Goal: Find specific page/section: Find specific page/section

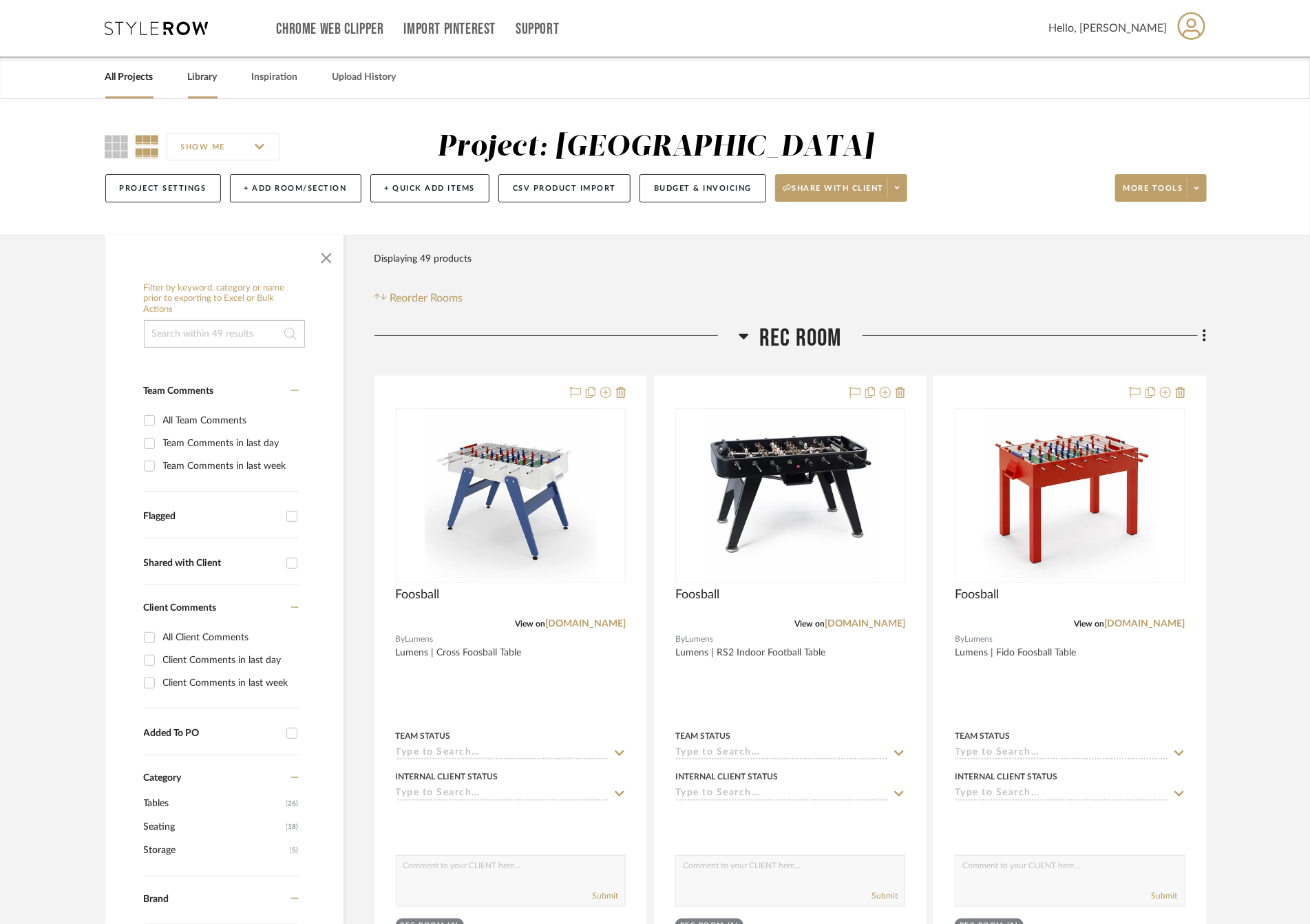
click at [217, 76] on link "Library" at bounding box center [202, 77] width 29 height 19
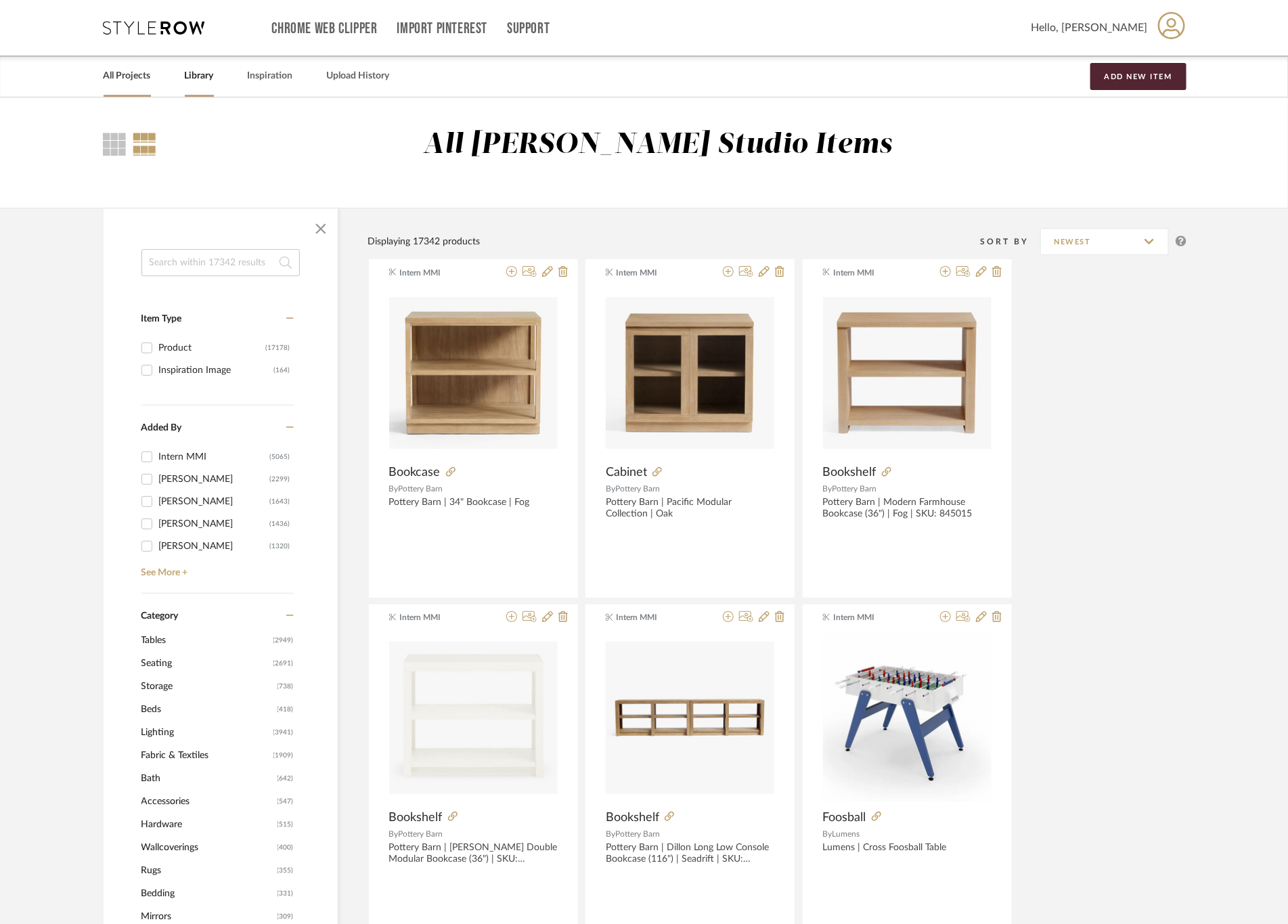
click at [137, 79] on link "All Projects" at bounding box center [127, 76] width 47 height 18
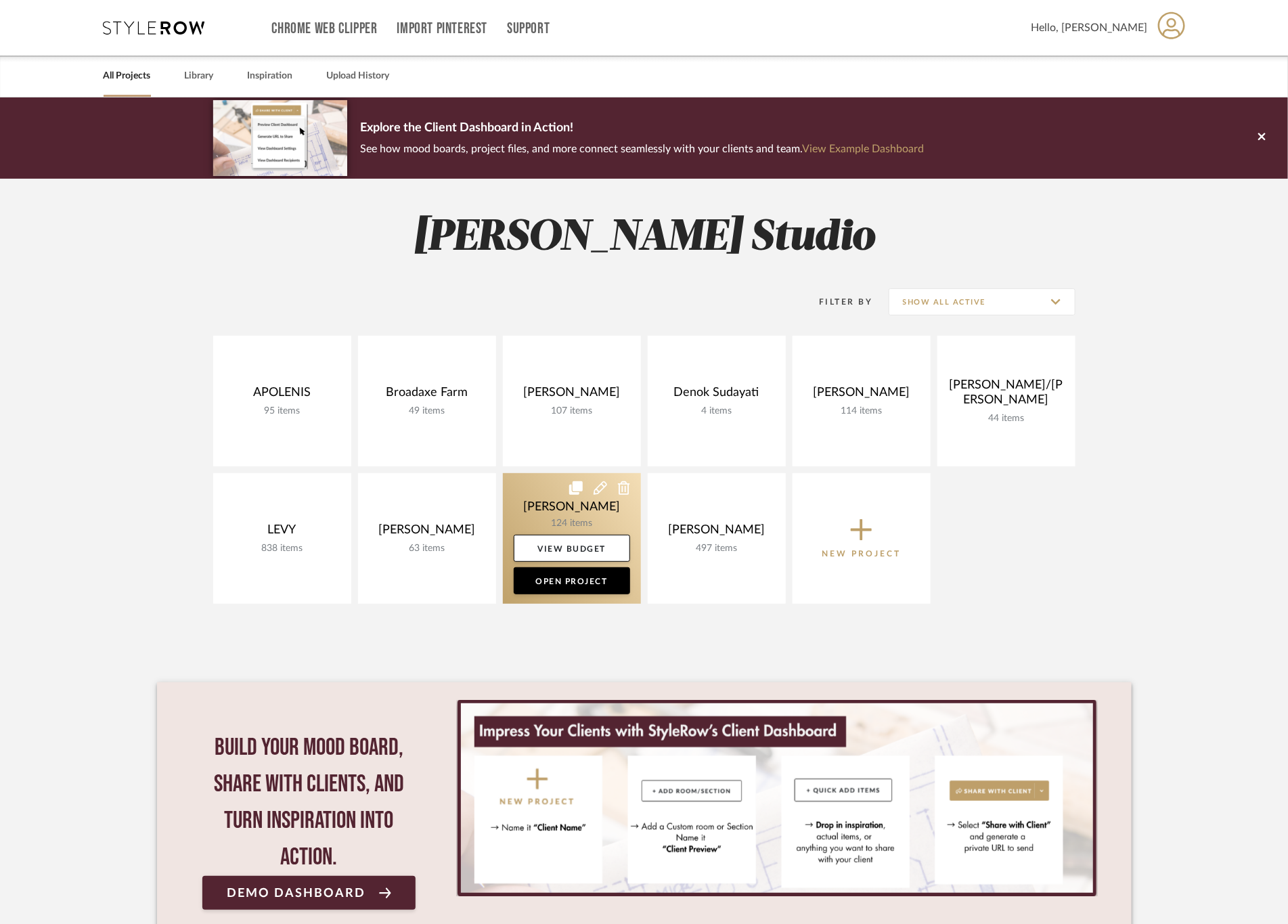
click at [522, 509] on link at bounding box center [572, 538] width 138 height 131
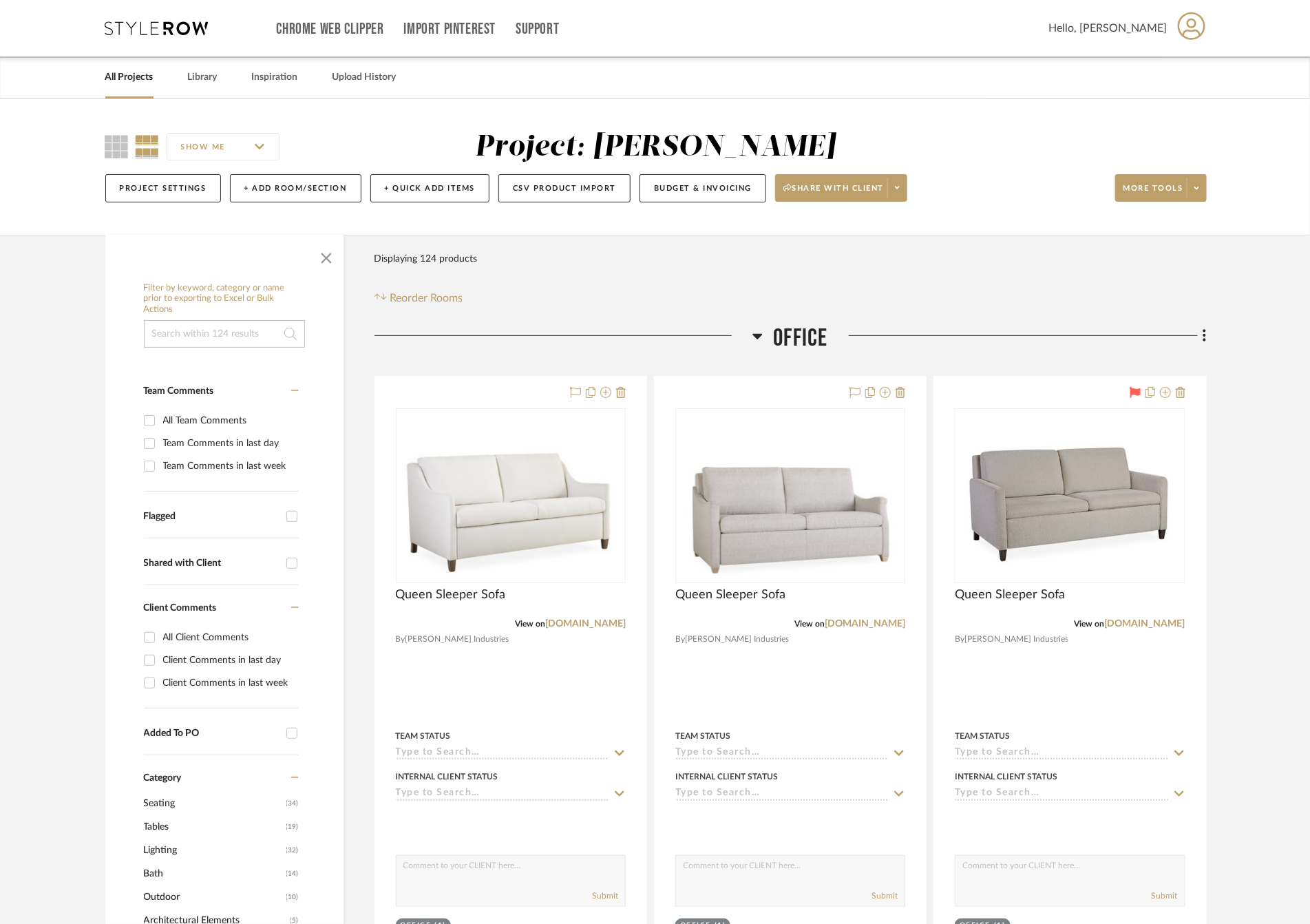
click at [791, 342] on span "Office" at bounding box center [800, 338] width 54 height 29
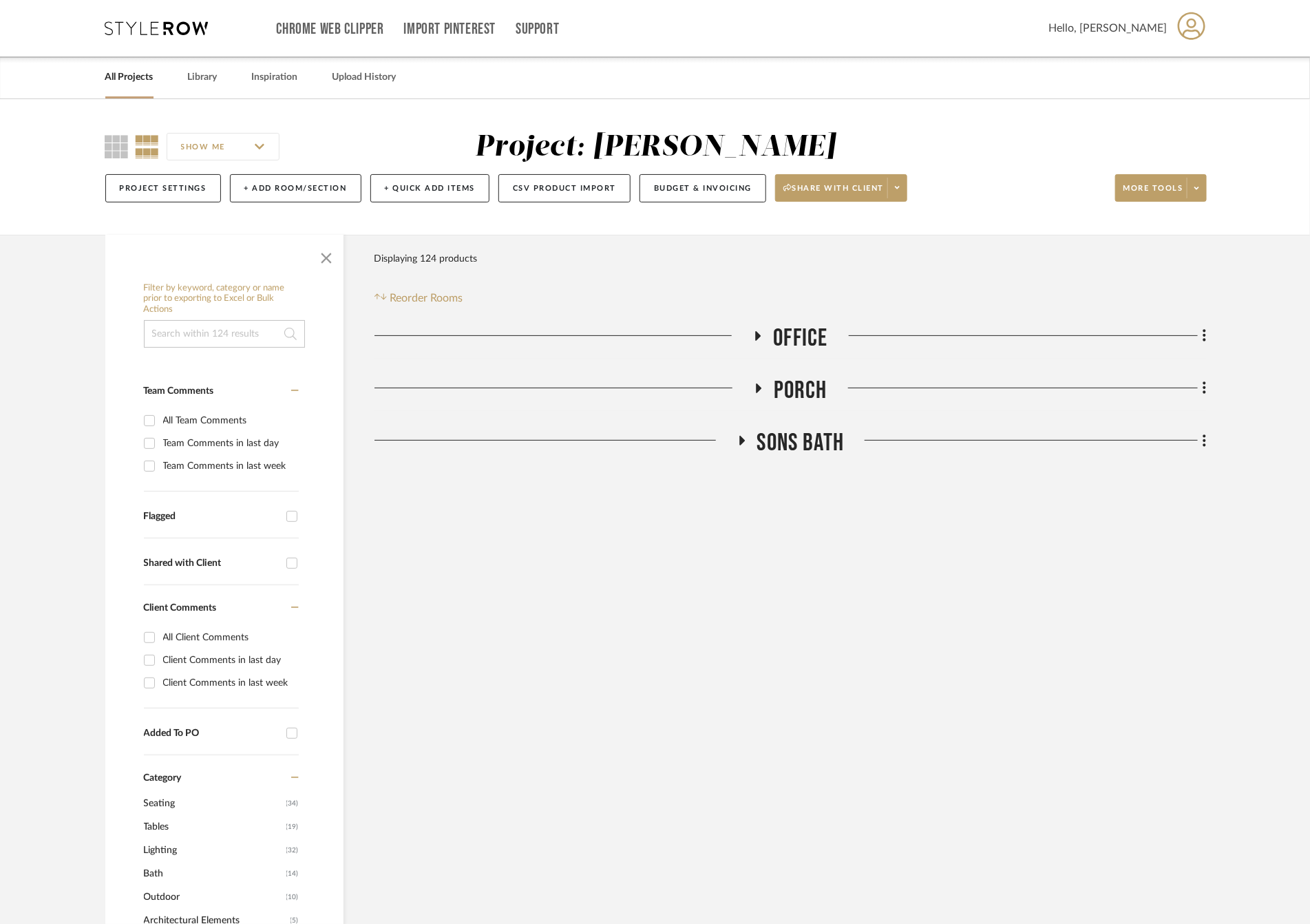
click at [791, 342] on span "Office" at bounding box center [800, 338] width 54 height 29
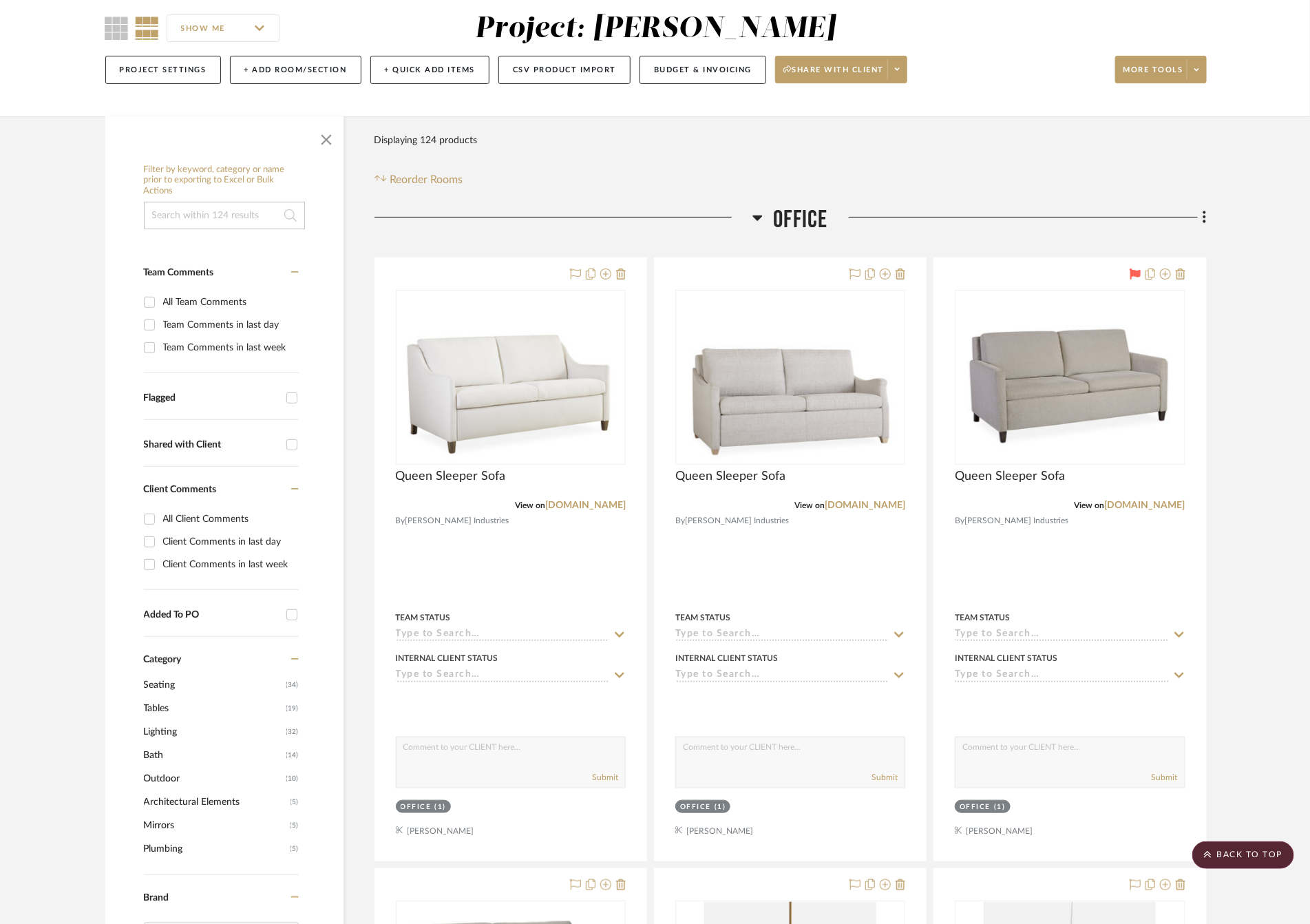
scroll to position [104, 0]
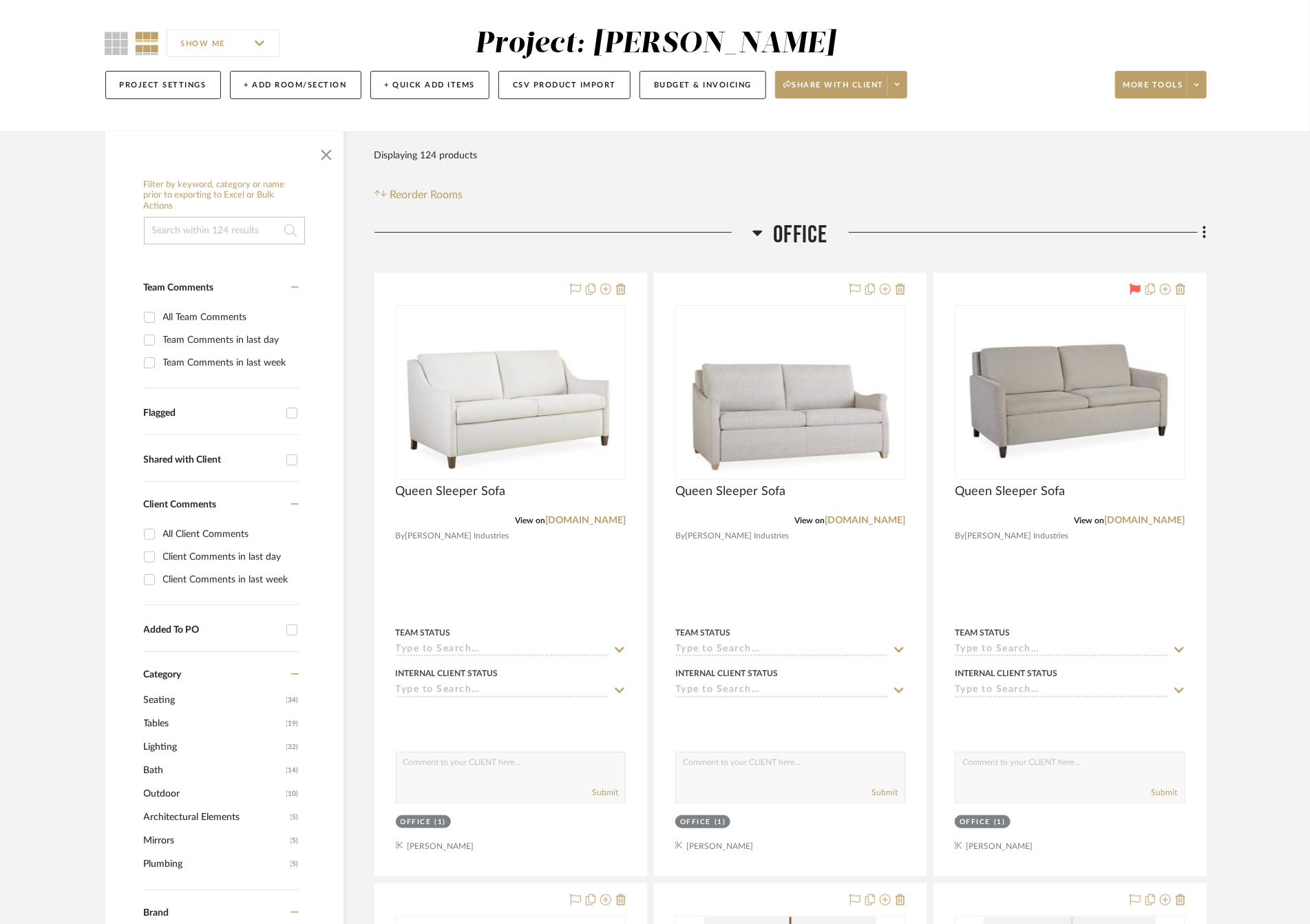
click at [293, 404] on input "Flagged" at bounding box center [291, 413] width 22 height 22
checkbox input "true"
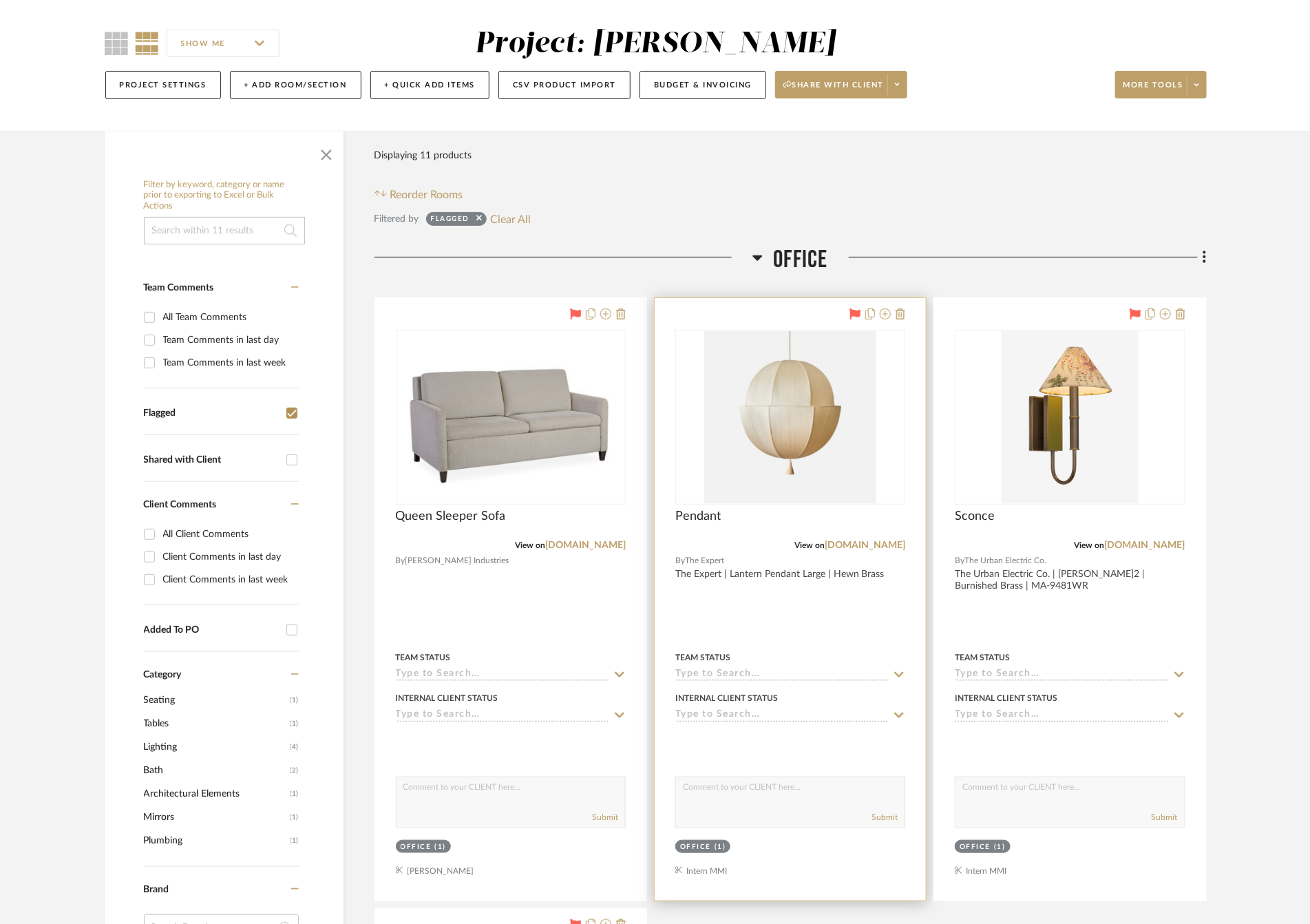
click at [825, 614] on div at bounding box center [790, 600] width 271 height 602
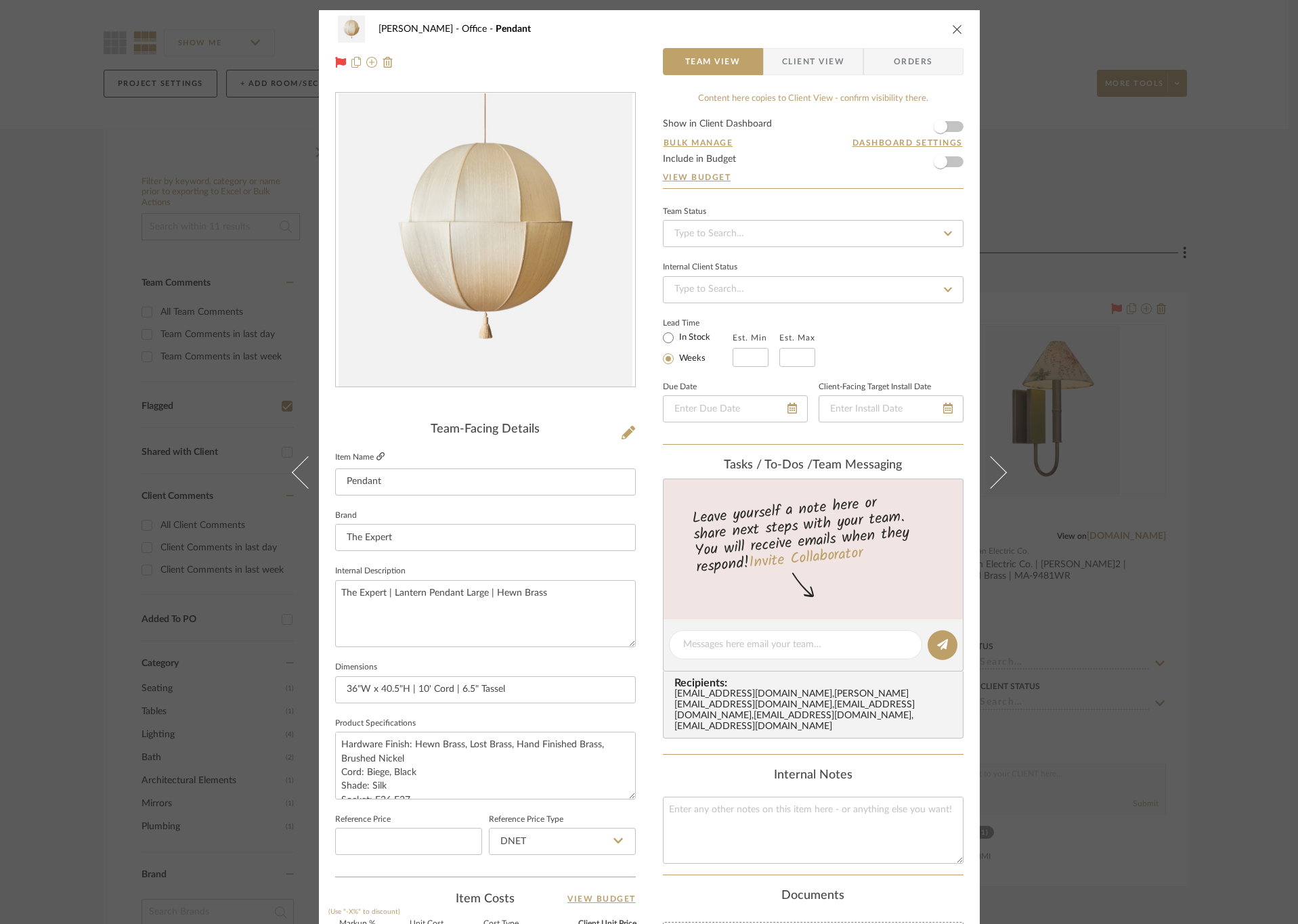
click at [376, 455] on icon at bounding box center [380, 455] width 8 height 8
